Goal: Transaction & Acquisition: Purchase product/service

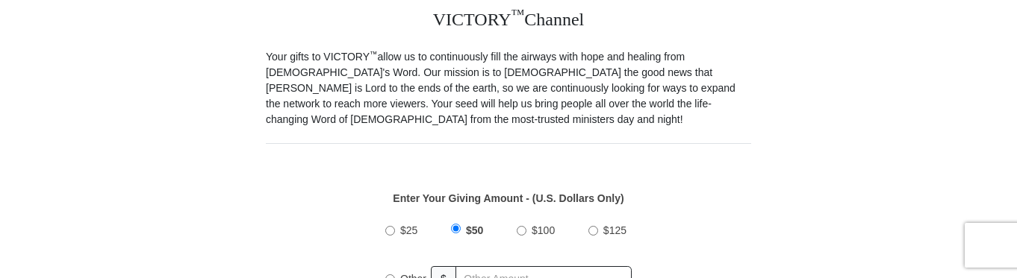
scroll to position [448, 0]
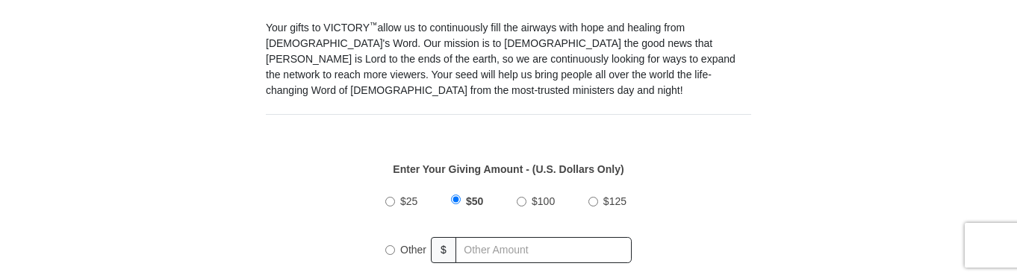
click at [388, 246] on input "Other" at bounding box center [390, 251] width 10 height 10
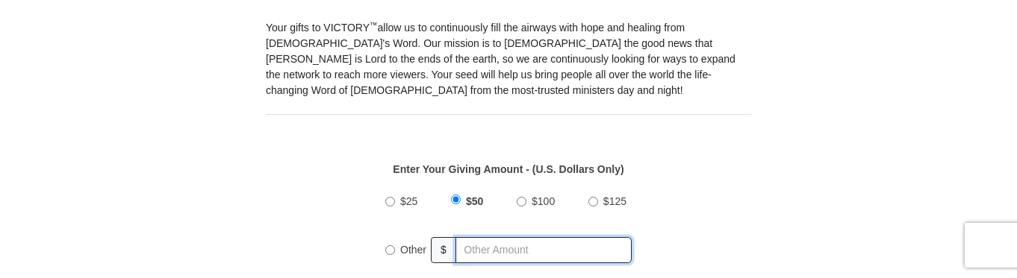
radio input "true"
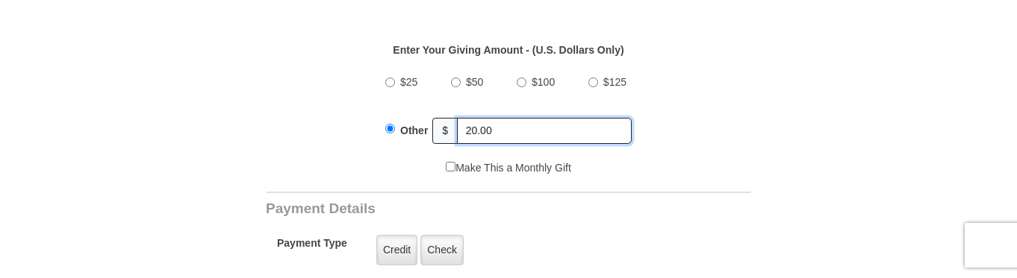
scroll to position [597, 0]
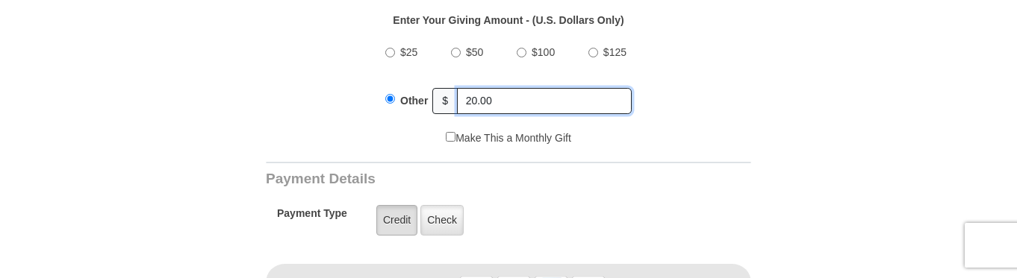
type input "20.00"
click at [393, 205] on label "Credit" at bounding box center [396, 220] width 41 height 31
click at [0, 0] on input "Credit" at bounding box center [0, 0] width 0 height 0
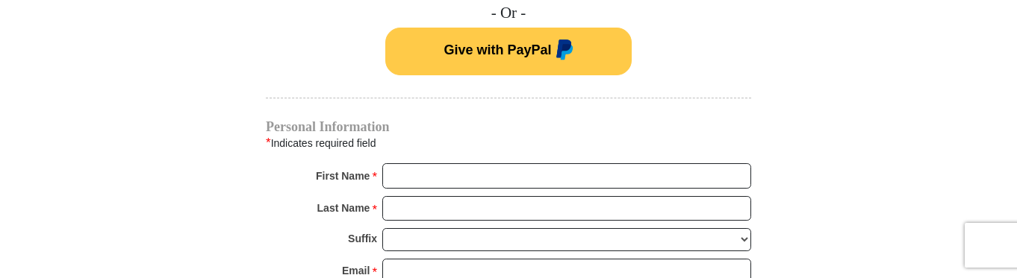
scroll to position [1045, 0]
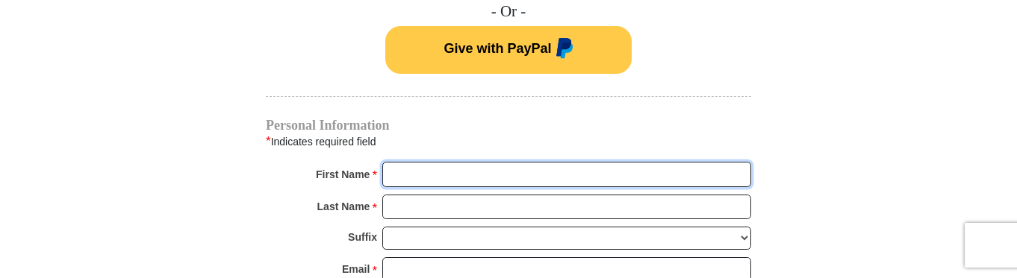
click at [411, 162] on input "First Name *" at bounding box center [566, 174] width 369 height 25
type input "Richard"
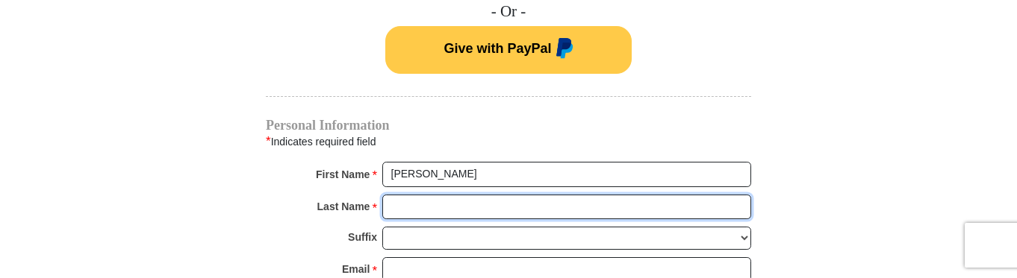
type input "Wills"
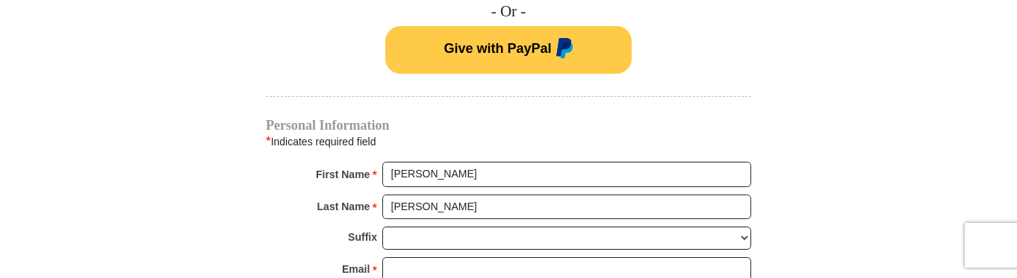
type input "1425E. Orange Grove Blvd., #30"
type input "Pasadena"
select select "CA"
type input "91104"
type input "6266604156"
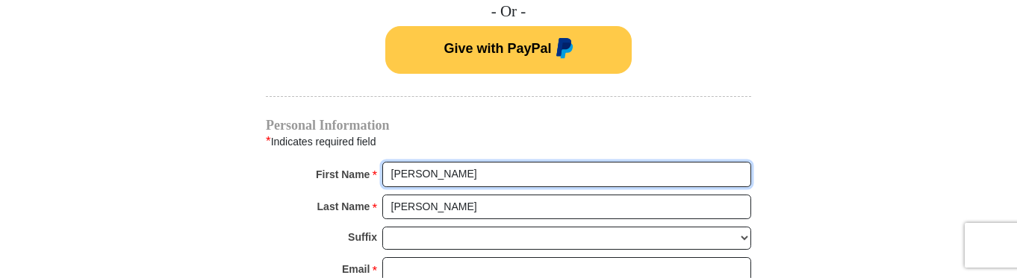
click at [448, 163] on input "Richard" at bounding box center [566, 174] width 369 height 25
click at [461, 162] on input "Richard" at bounding box center [566, 174] width 369 height 25
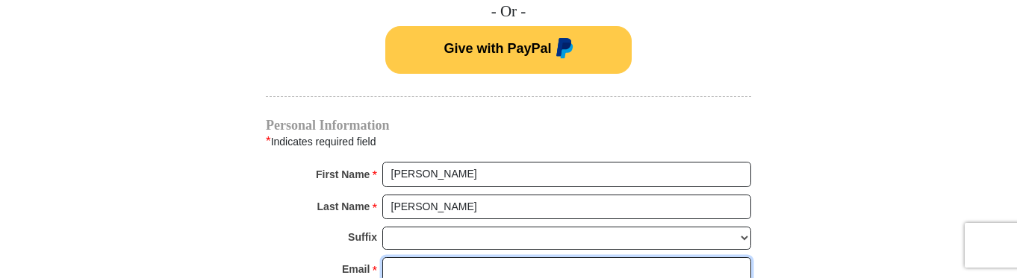
click at [411, 258] on input "Email *" at bounding box center [566, 270] width 369 height 25
type input "willsrichard@att.net"
type input "#30"
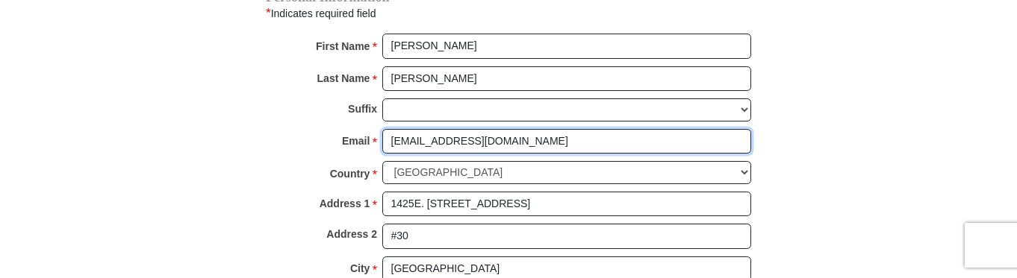
scroll to position [1194, 0]
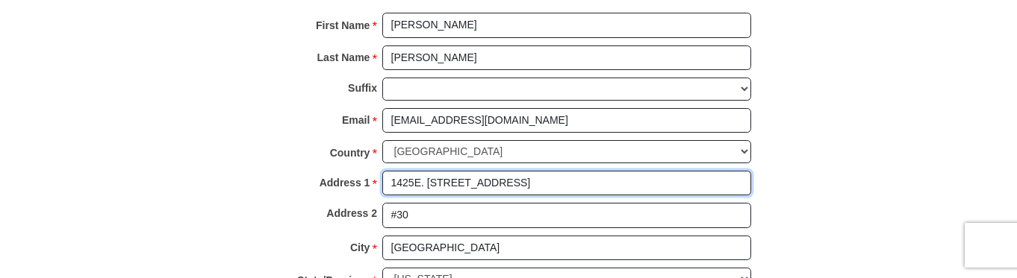
click at [550, 171] on input "1425E. Orange Grove Blvd., #30" at bounding box center [566, 183] width 369 height 25
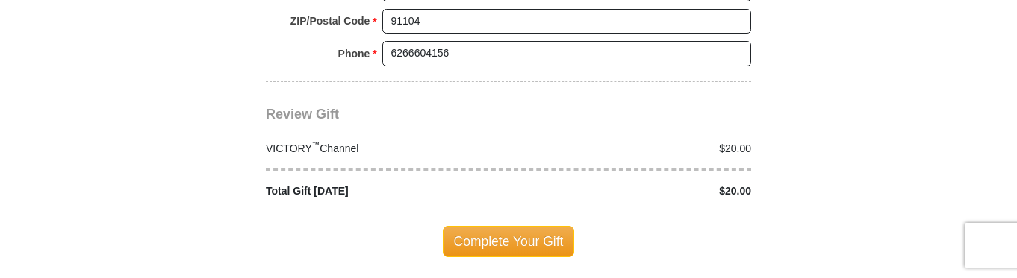
scroll to position [1493, 0]
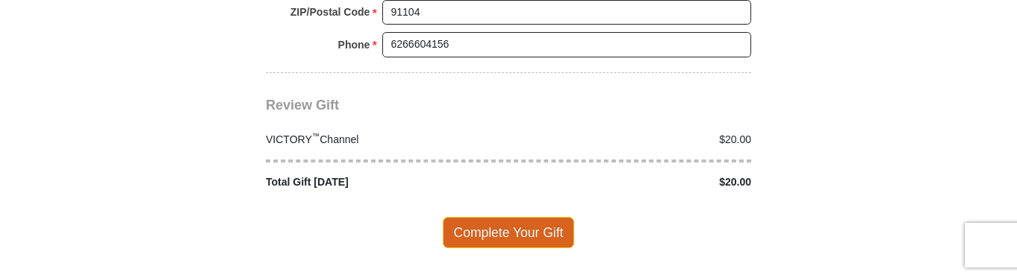
type input "1425E. Orange Grove Blvd."
click at [518, 218] on span "Complete Your Gift" at bounding box center [509, 232] width 132 height 31
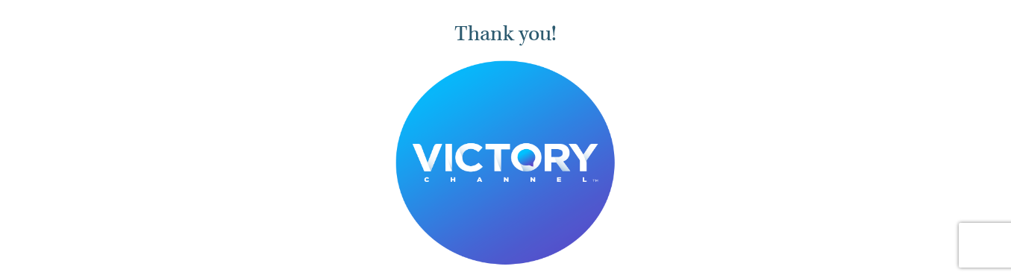
scroll to position [75, 0]
